Goal: Information Seeking & Learning: Learn about a topic

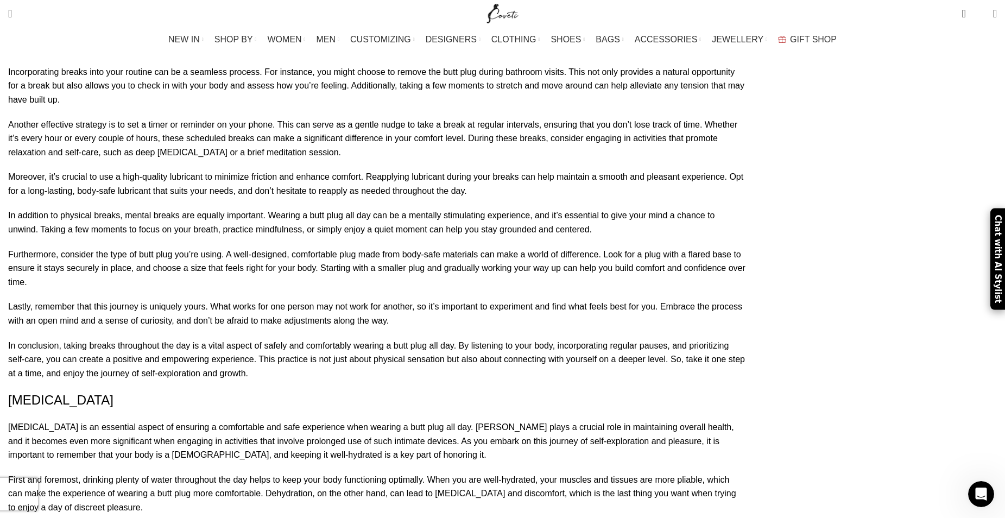
scroll to position [4345, 0]
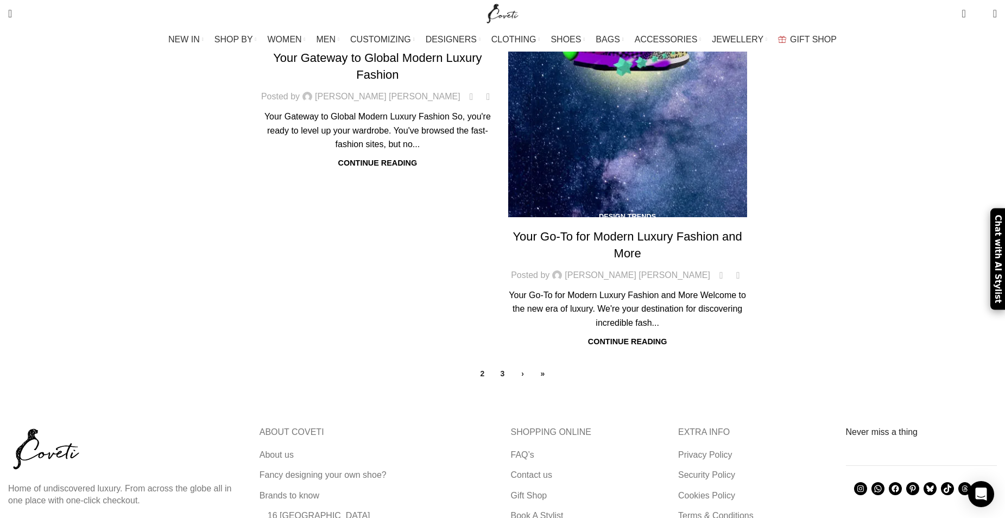
scroll to position [272, 0]
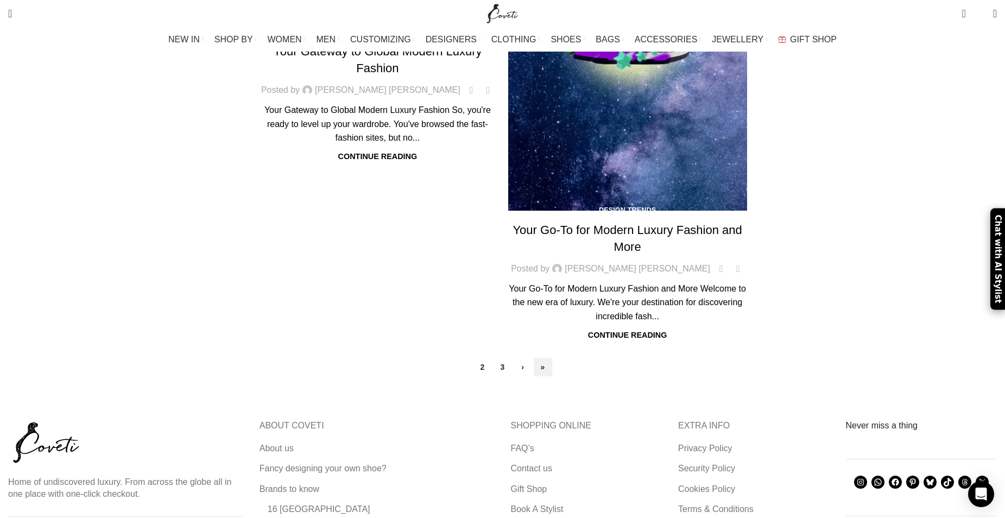
click at [544, 358] on link "»" at bounding box center [543, 367] width 18 height 18
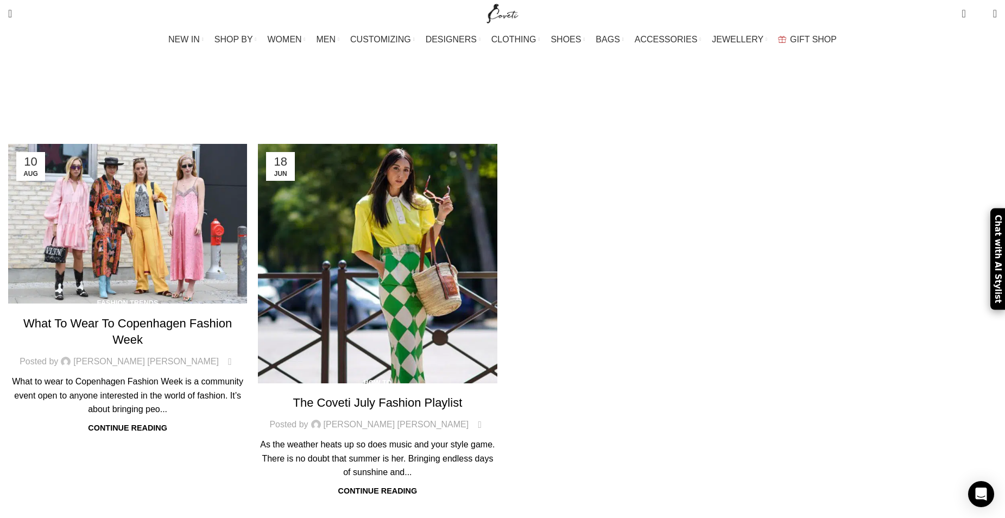
click at [529, 100] on link "Articles Posted by [PERSON_NAME] [PERSON_NAME]" at bounding box center [493, 104] width 217 height 9
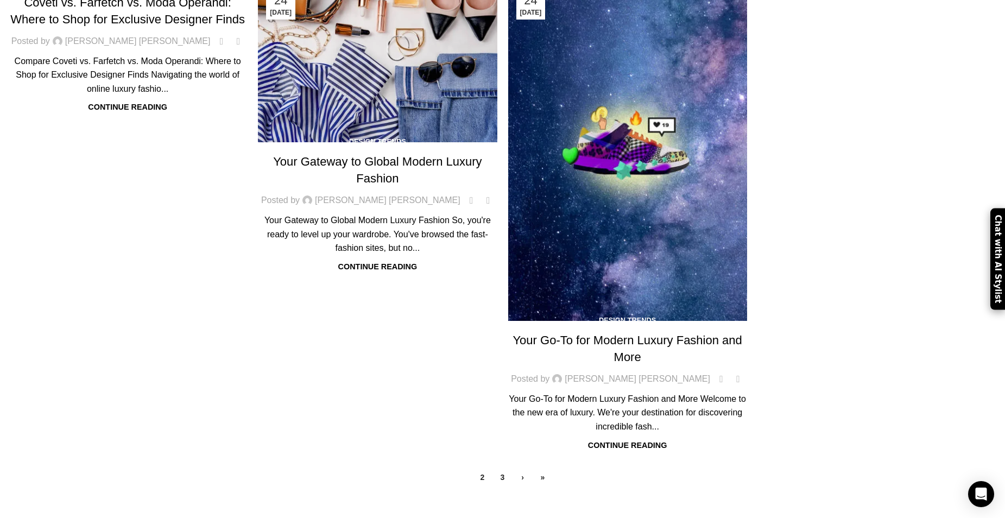
scroll to position [163, 0]
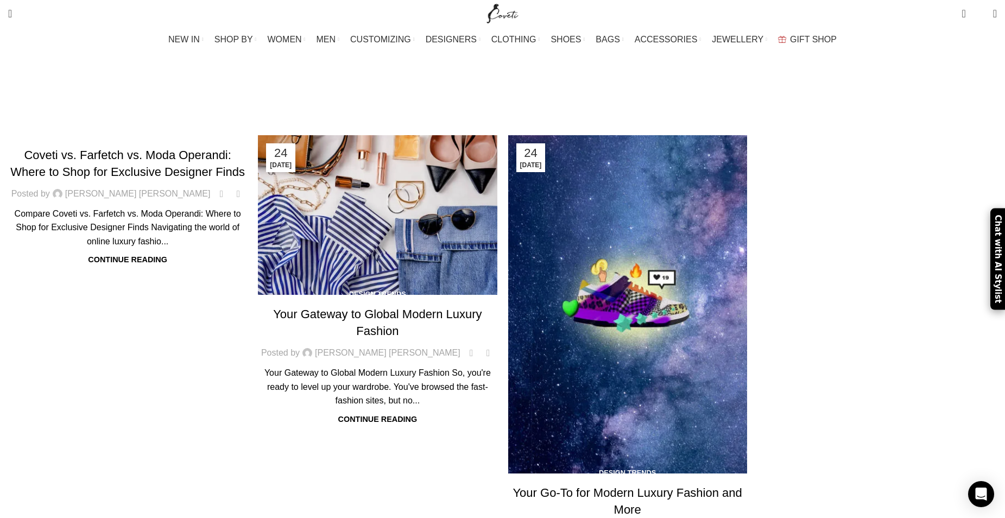
scroll to position [0, 0]
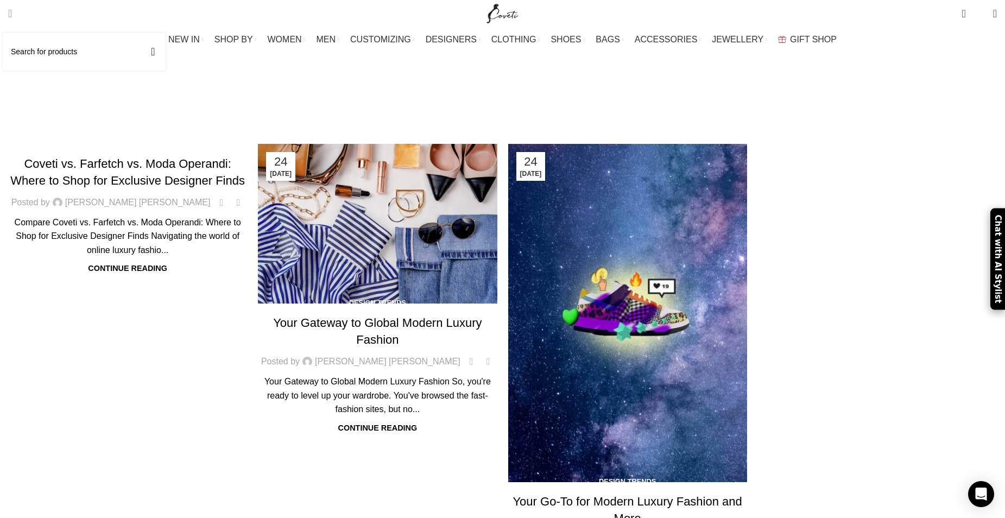
click at [12, 13] on span "Search" at bounding box center [10, 13] width 4 height 11
click at [70, 61] on input "Search" at bounding box center [84, 52] width 163 height 38
click at [141, 33] on button "Search" at bounding box center [153, 52] width 25 height 38
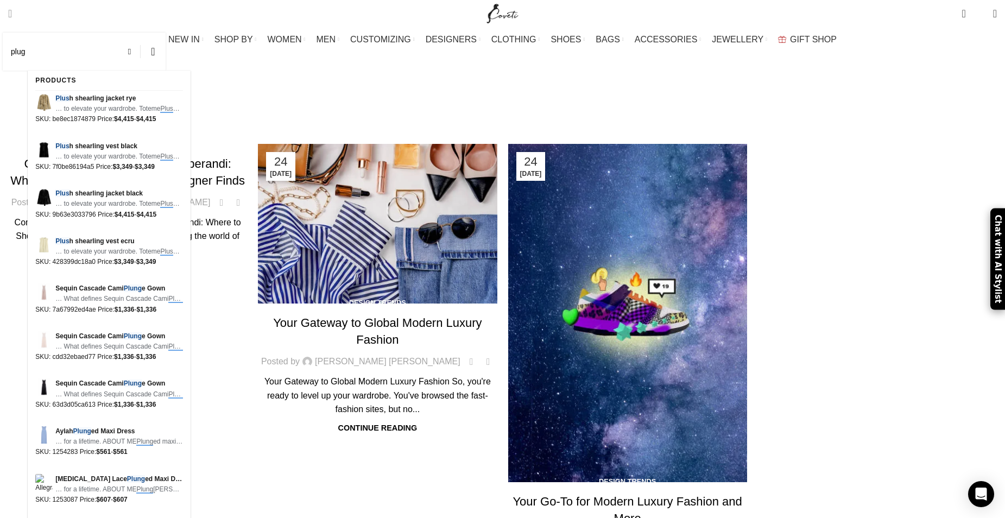
click at [75, 52] on input "plug" at bounding box center [84, 52] width 163 height 38
type input "p"
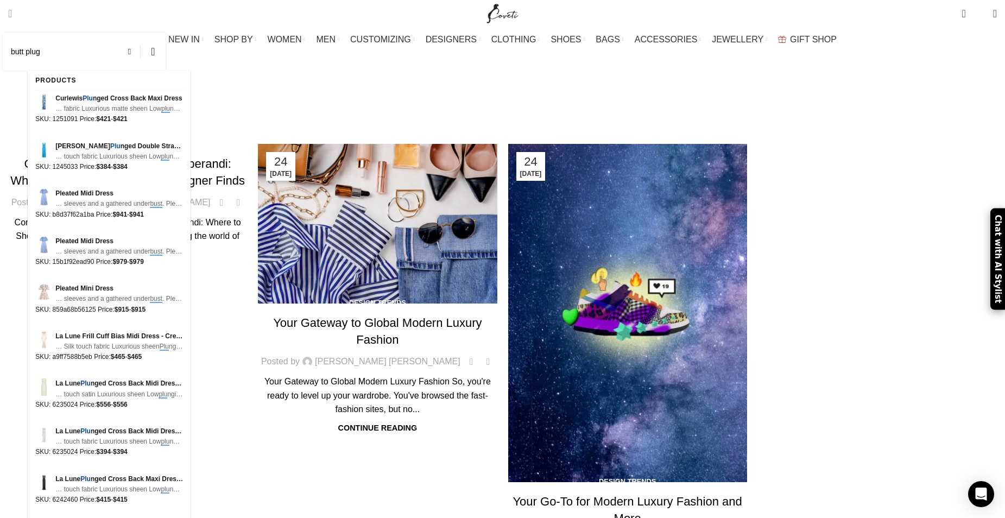
type input "butt plug"
